Goal: Information Seeking & Learning: Learn about a topic

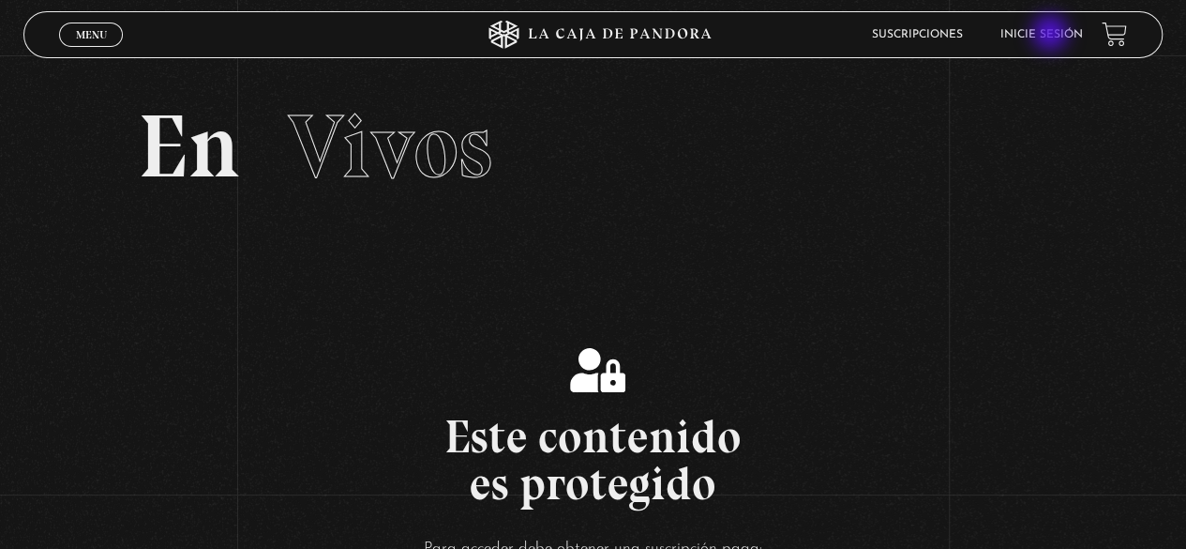
click at [1052, 35] on link "Inicie sesión" at bounding box center [1042, 34] width 83 height 11
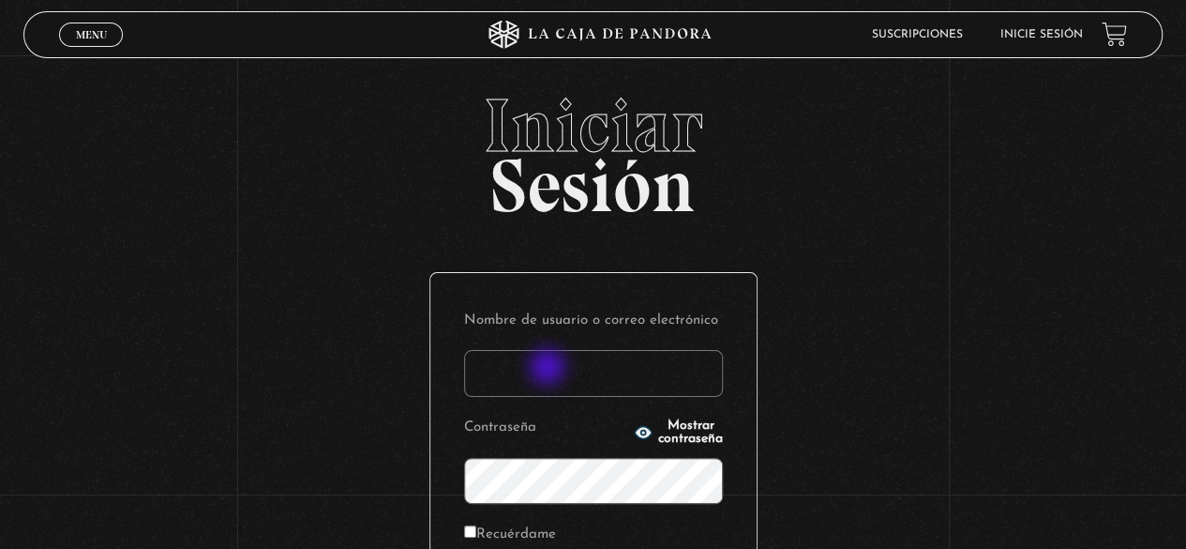
click at [550, 369] on input "Nombre de usuario o correo electrónico" at bounding box center [593, 373] width 259 height 47
type input "geysel1897@gmail.com"
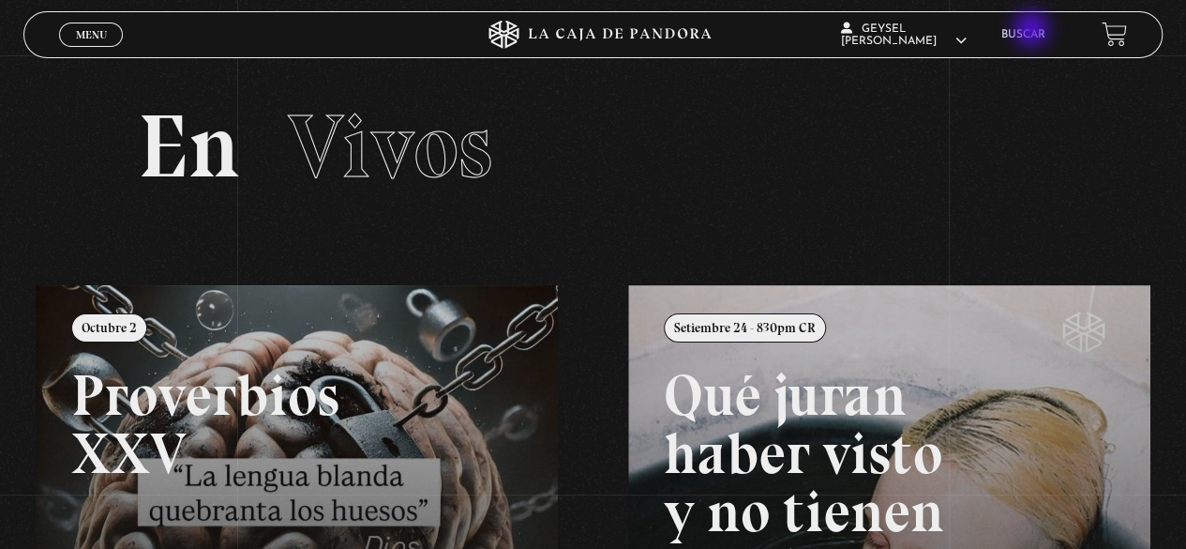
click at [1033, 31] on link "Buscar" at bounding box center [1024, 34] width 44 height 11
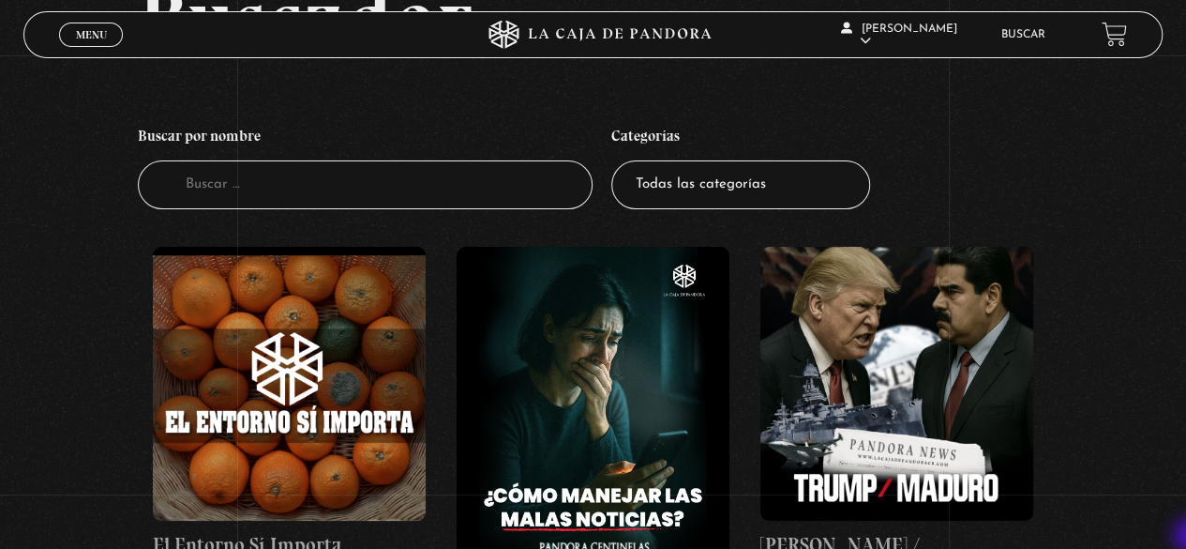
scroll to position [150, 0]
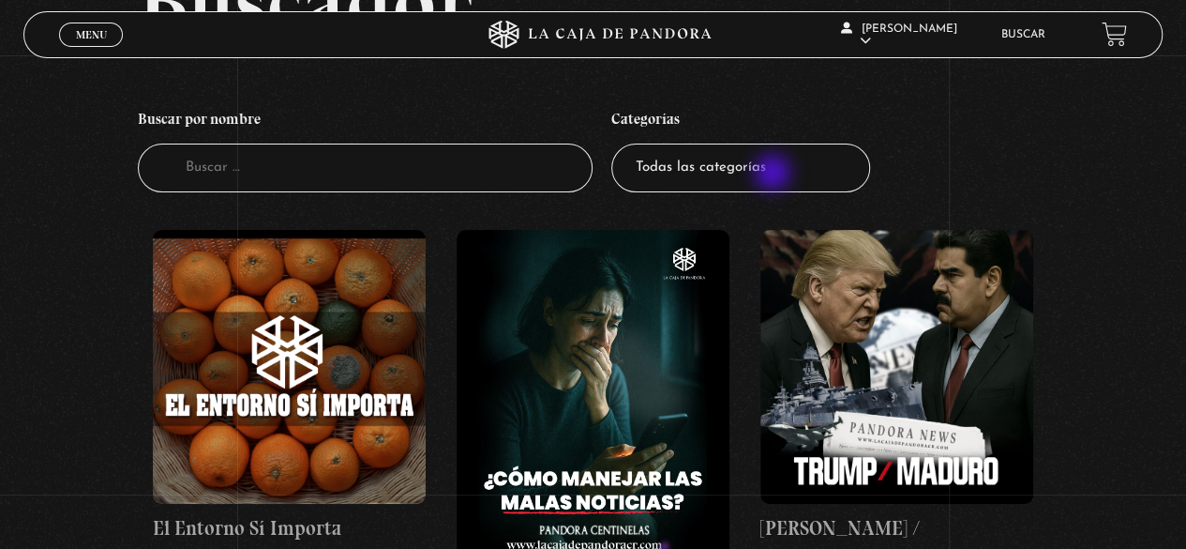
click at [775, 174] on select "Todas las categorías 11:11 Humanitario (1) Amo los [DATE] (4) Análisis de serie…" at bounding box center [740, 168] width 259 height 50
select select "mundo-espiritual"
click at [618, 143] on select "Todas las categorías 11:11 Humanitario (1) Amo los [DATE] (4) Análisis de serie…" at bounding box center [740, 168] width 259 height 50
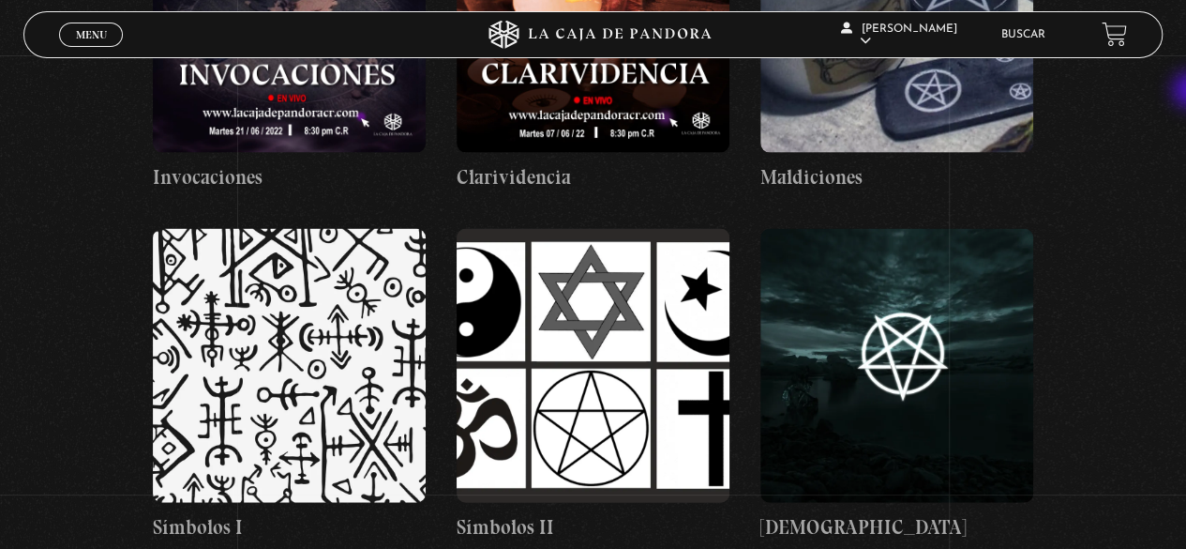
scroll to position [2474, 0]
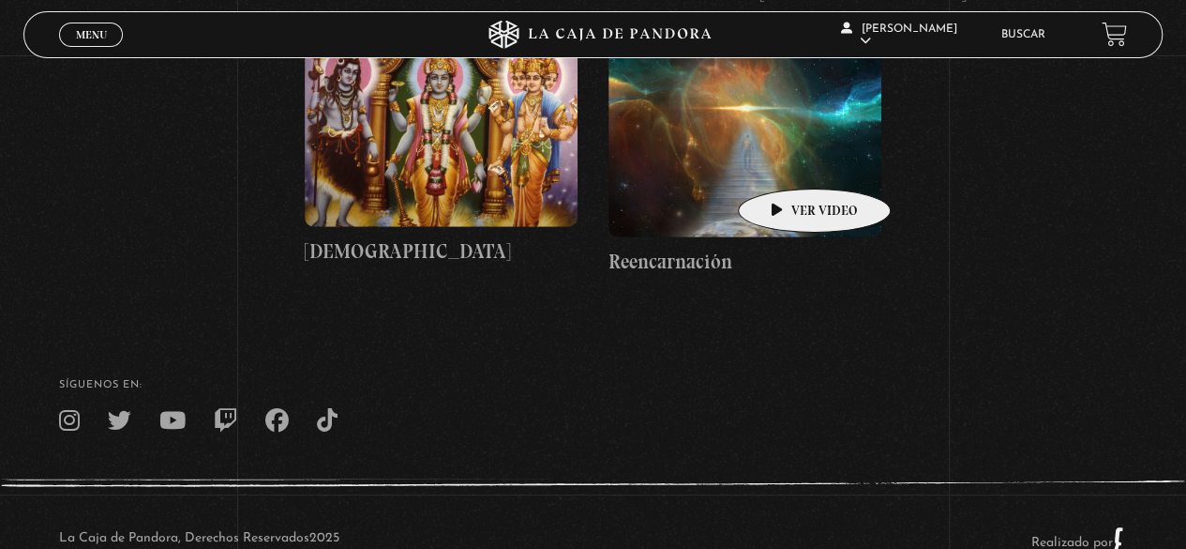
click at [785, 160] on figure at bounding box center [745, 140] width 273 height 193
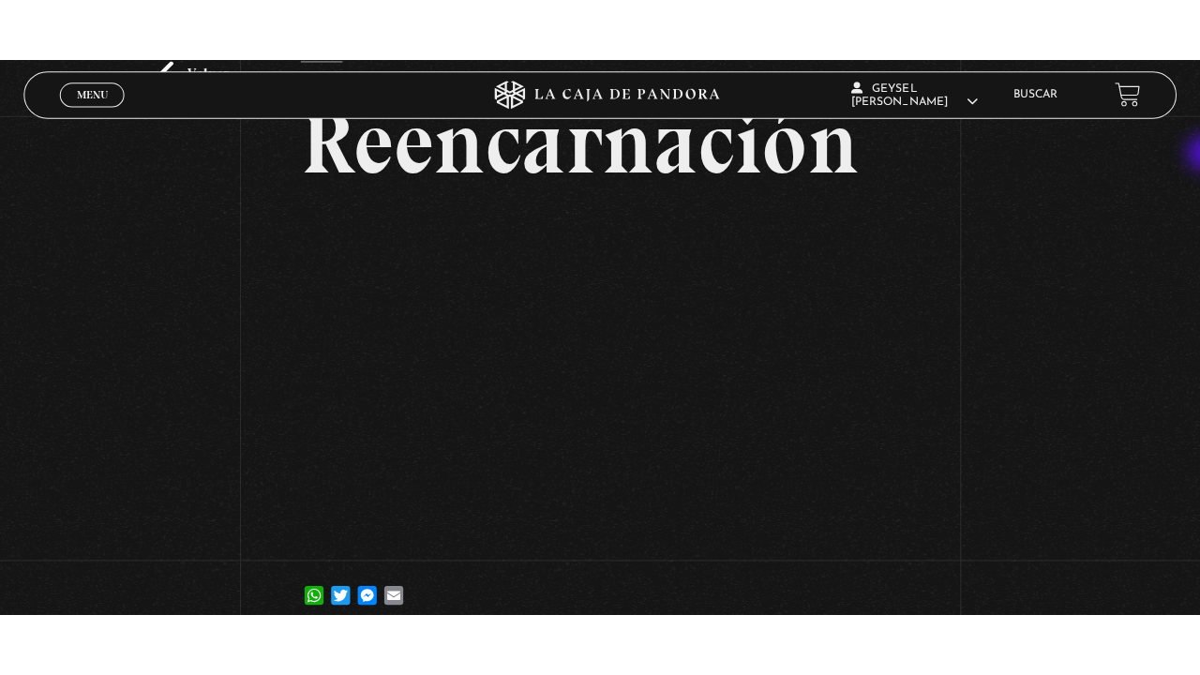
scroll to position [111, 0]
